Goal: Register for event/course

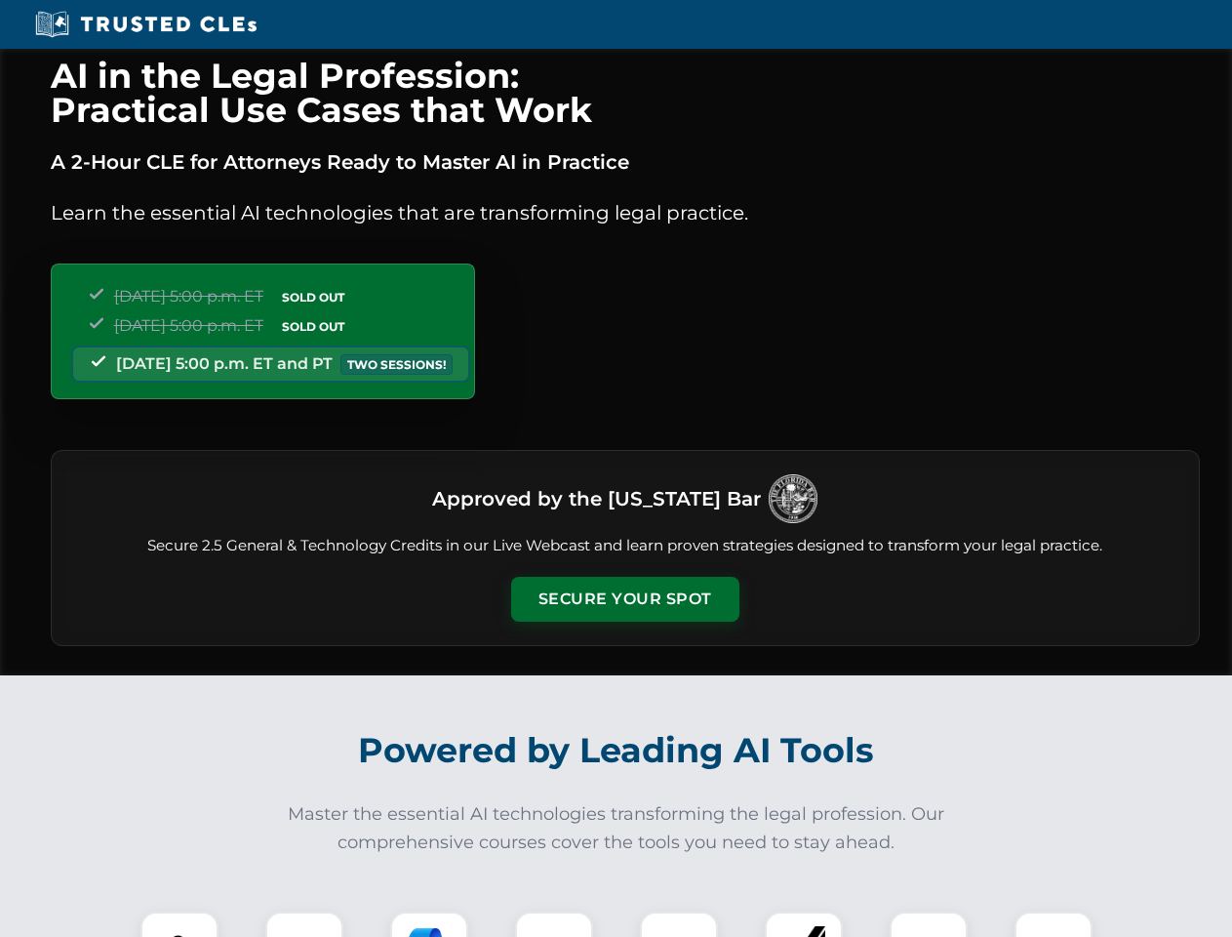
click at [625, 599] on button "Secure Your Spot" at bounding box center [625, 599] width 228 height 45
